Goal: Task Accomplishment & Management: Manage account settings

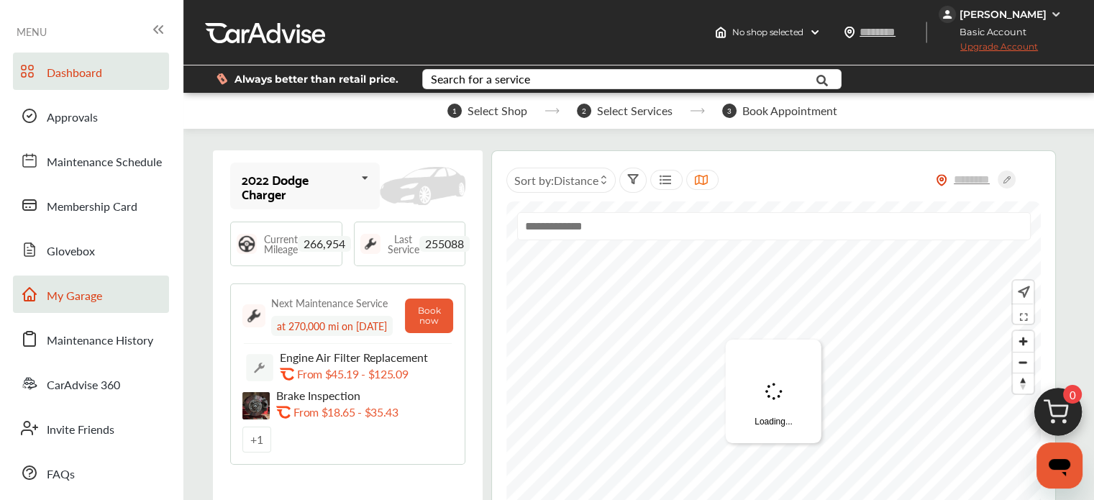
click at [101, 305] on span "My Garage" at bounding box center [74, 296] width 55 height 19
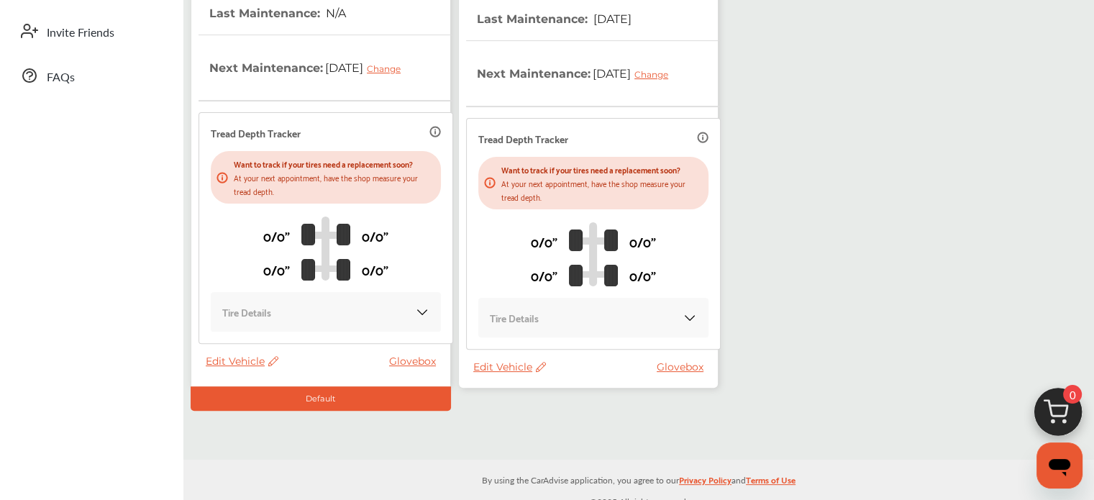
scroll to position [397, 0]
click at [530, 365] on span "Edit Vehicle" at bounding box center [509, 366] width 73 height 13
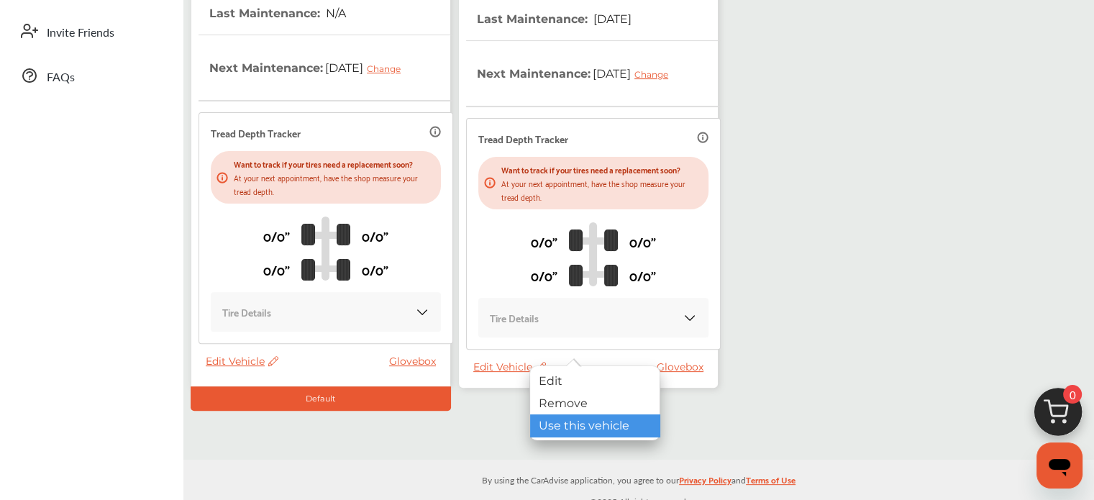
click at [551, 423] on div "Use this vehicle" at bounding box center [594, 425] width 129 height 22
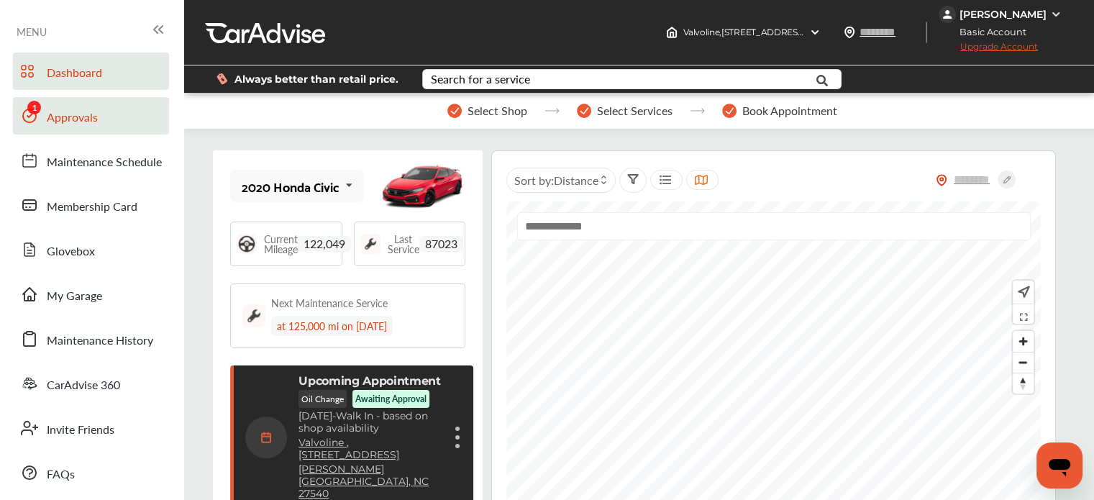
click at [106, 121] on link "Approvals" at bounding box center [91, 115] width 156 height 37
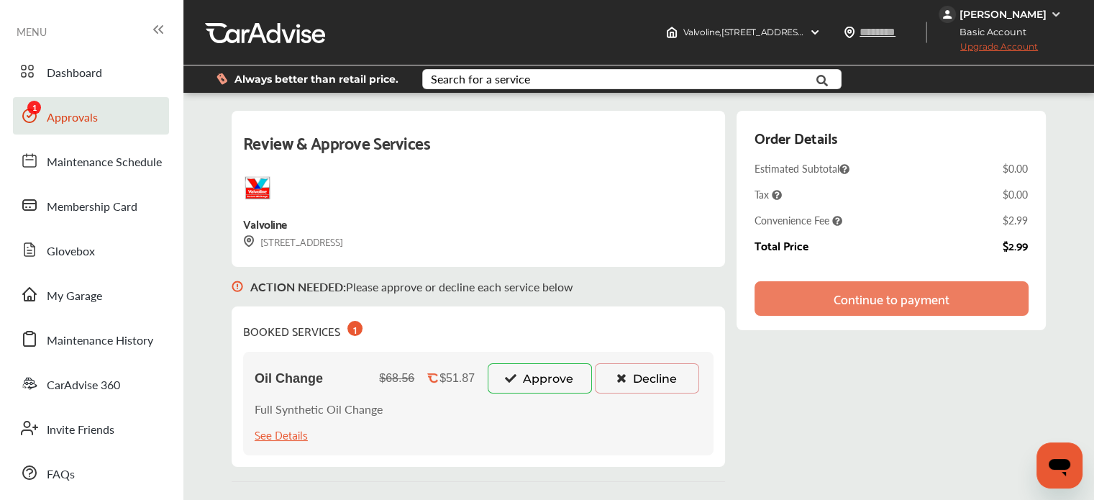
click at [561, 381] on button "Approve" at bounding box center [540, 378] width 104 height 30
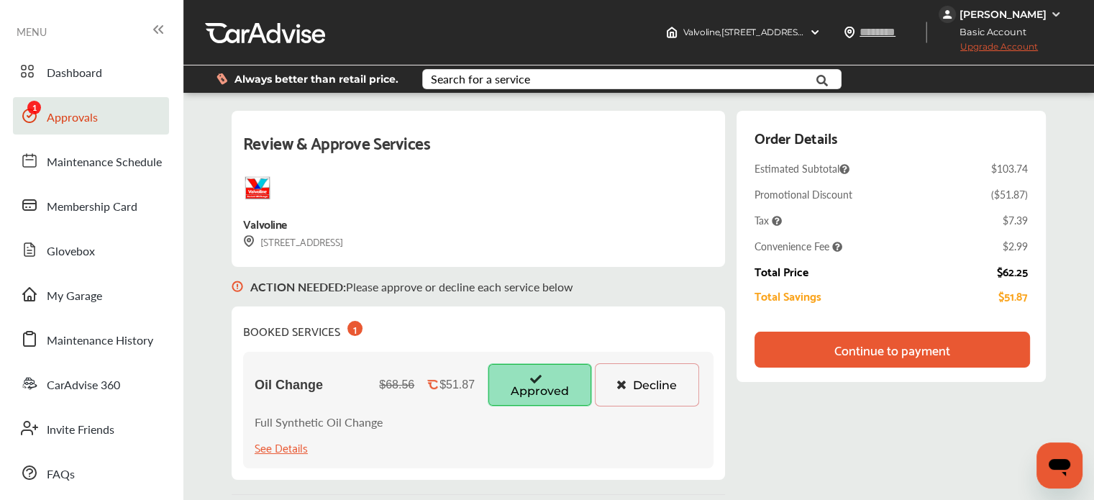
click at [824, 357] on div "Continue to payment" at bounding box center [891, 350] width 275 height 36
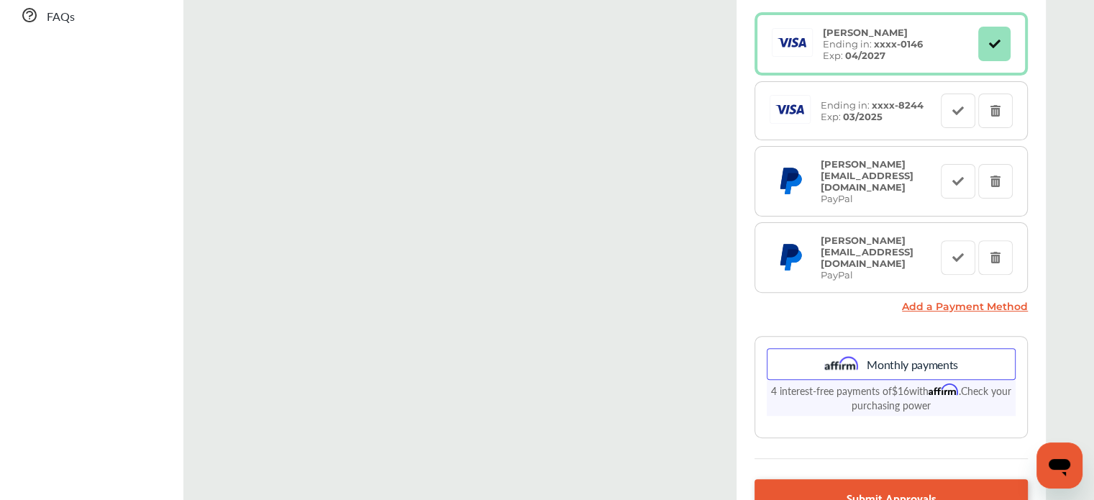
scroll to position [600, 0]
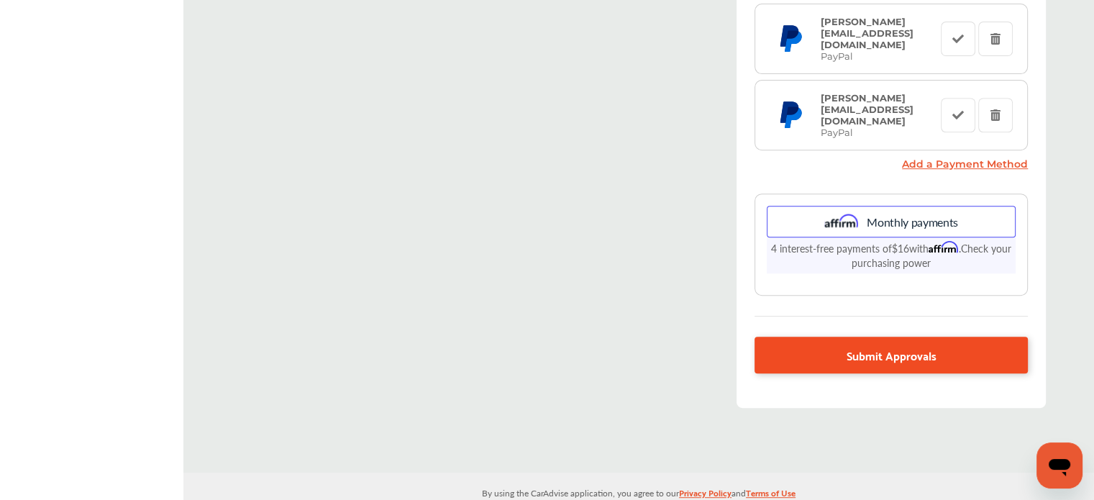
click at [847, 337] on link "Submit Approvals" at bounding box center [890, 355] width 273 height 37
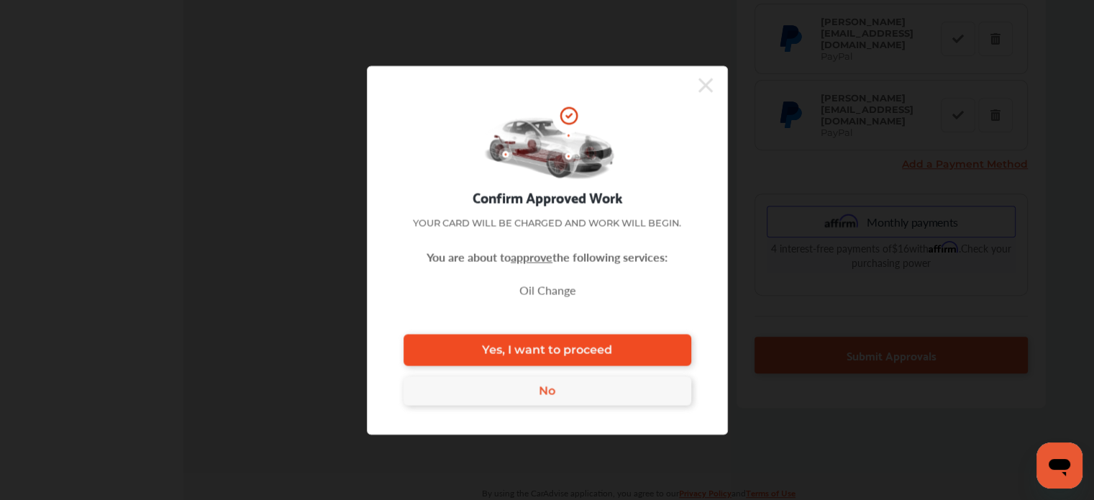
click at [651, 345] on link "Yes, I want to proceed" at bounding box center [547, 350] width 288 height 32
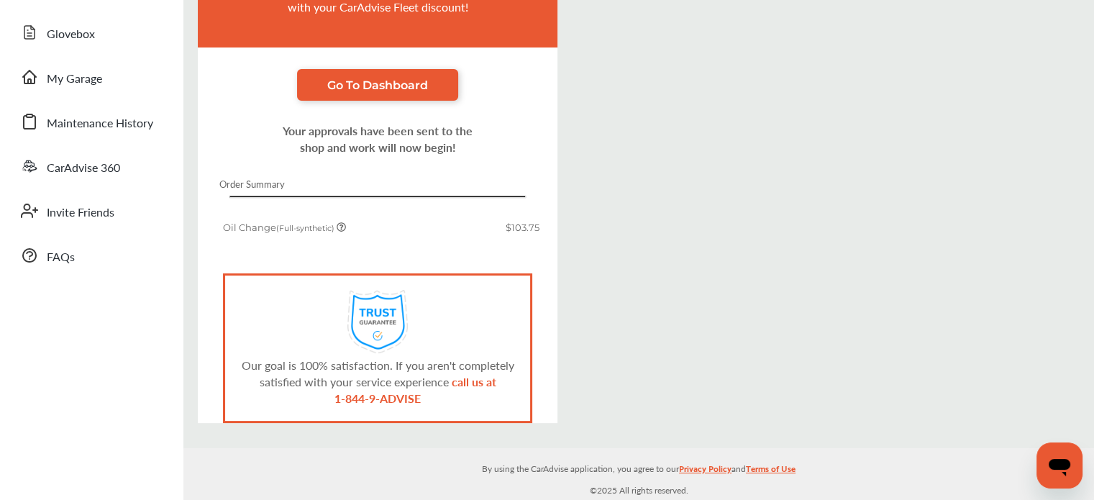
scroll to position [211, 0]
